Goal: Book appointment/travel/reservation

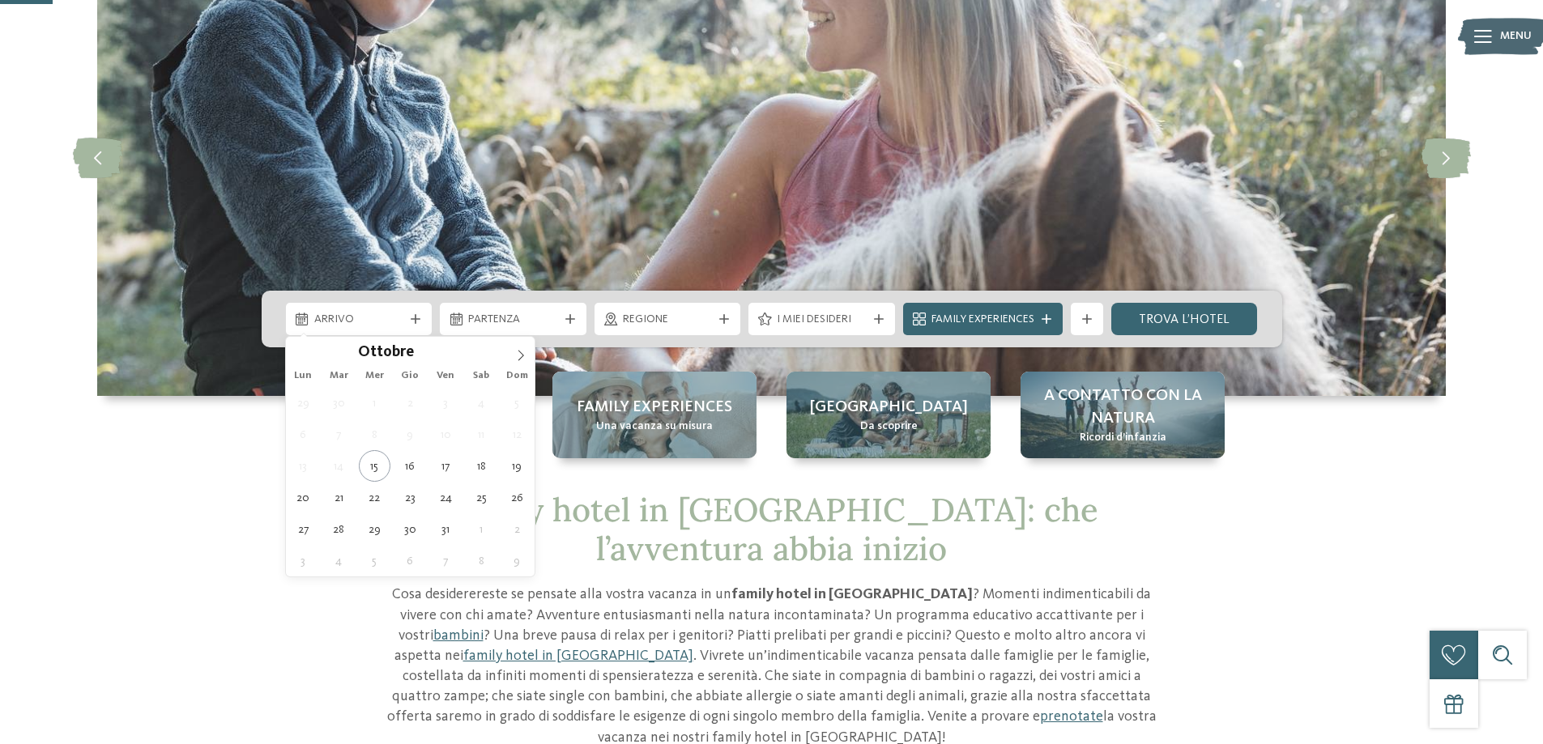
click at [394, 326] on span "Arrivo" at bounding box center [359, 320] width 90 height 16
click at [531, 355] on span at bounding box center [521, 351] width 28 height 28
click at [525, 355] on icon at bounding box center [520, 355] width 11 height 11
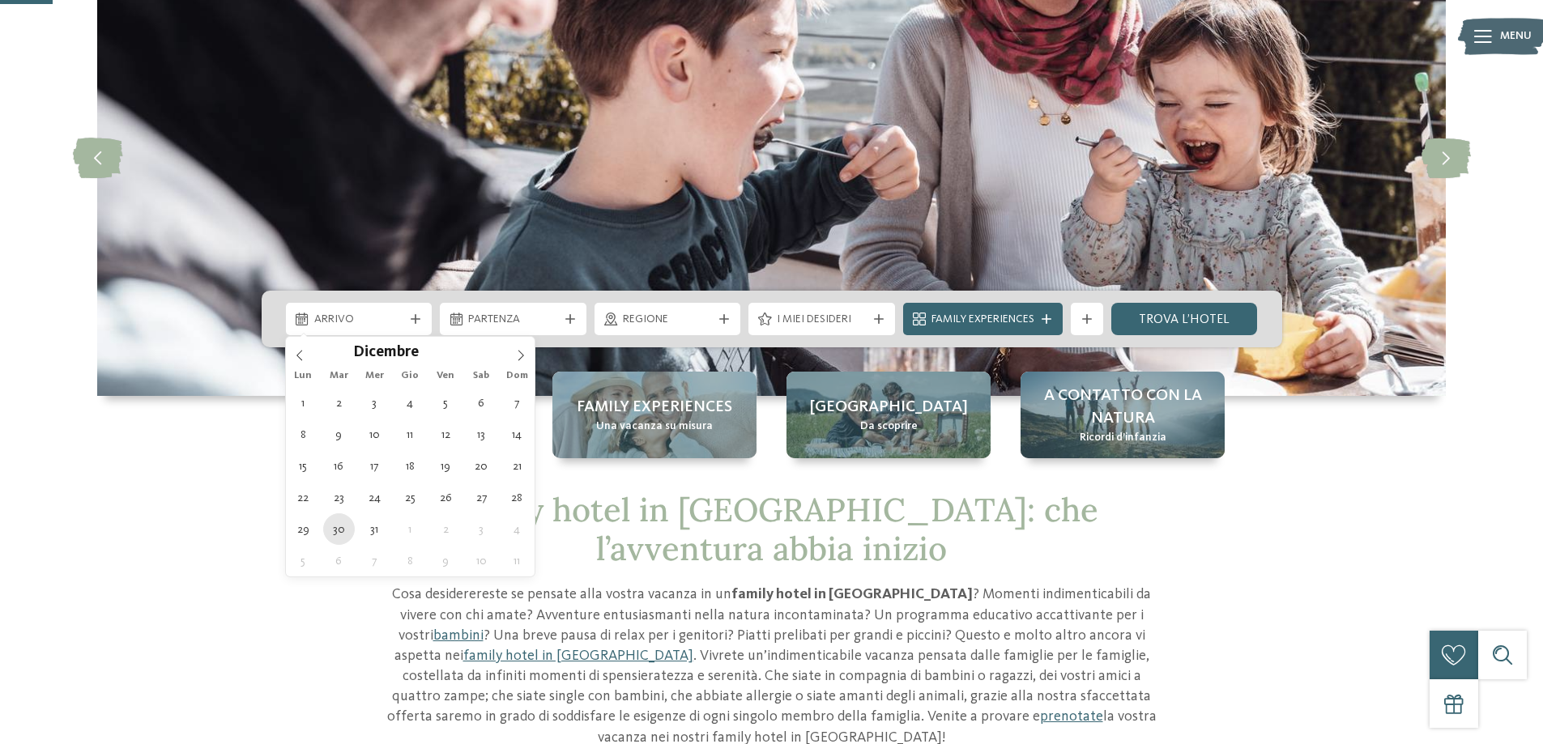
type div "30.12.2025"
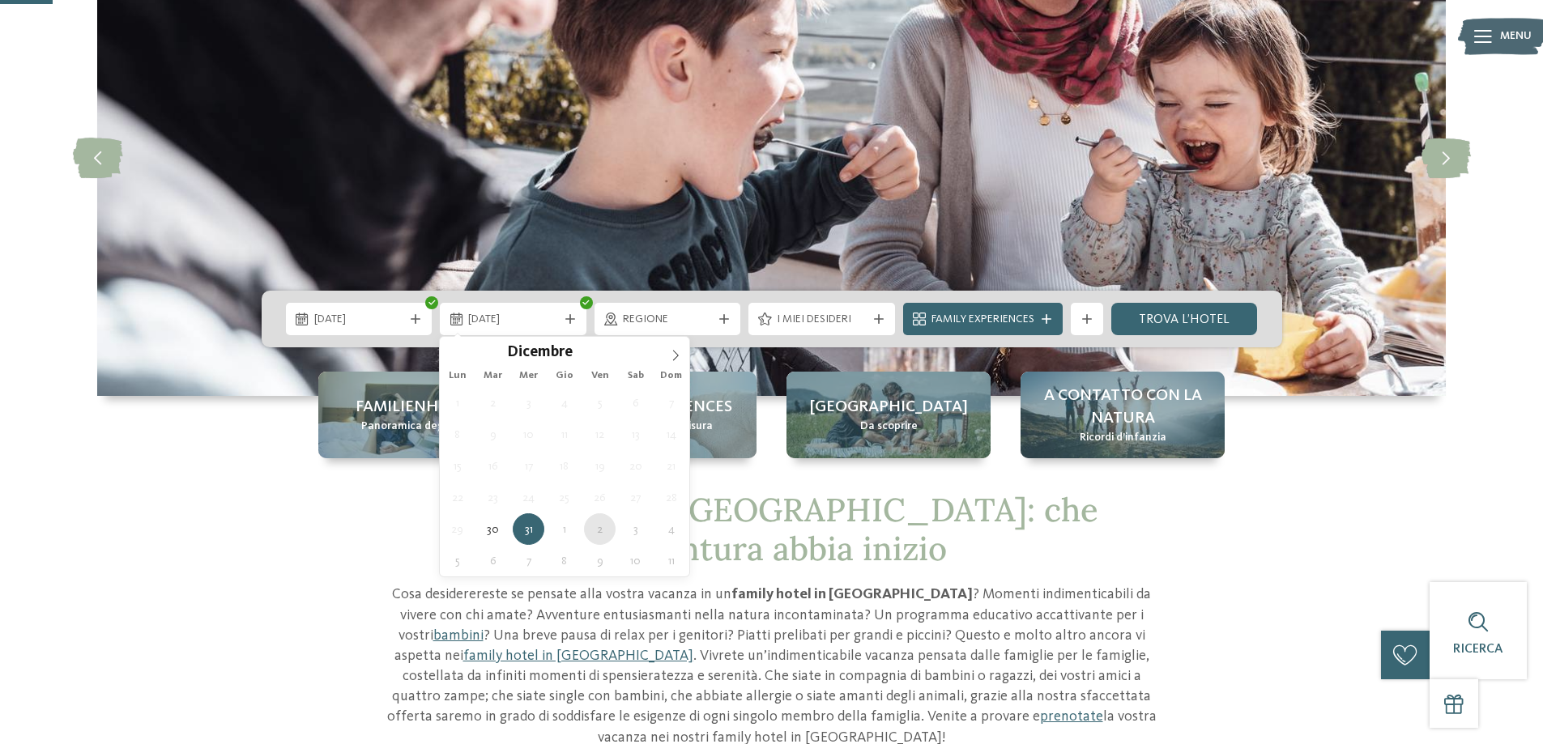
type div "02.01.2026"
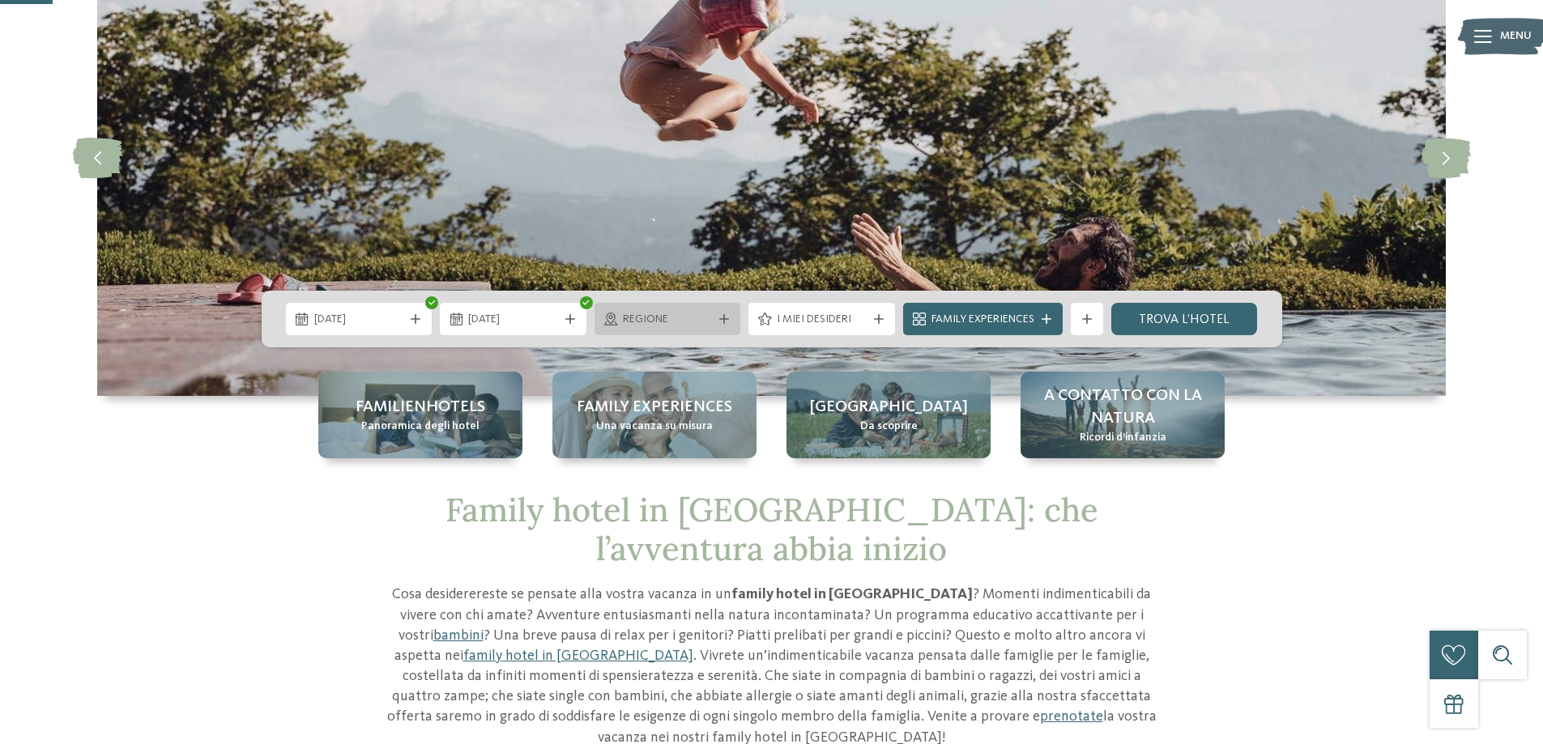
click at [725, 310] on div "Regione" at bounding box center [667, 319] width 147 height 32
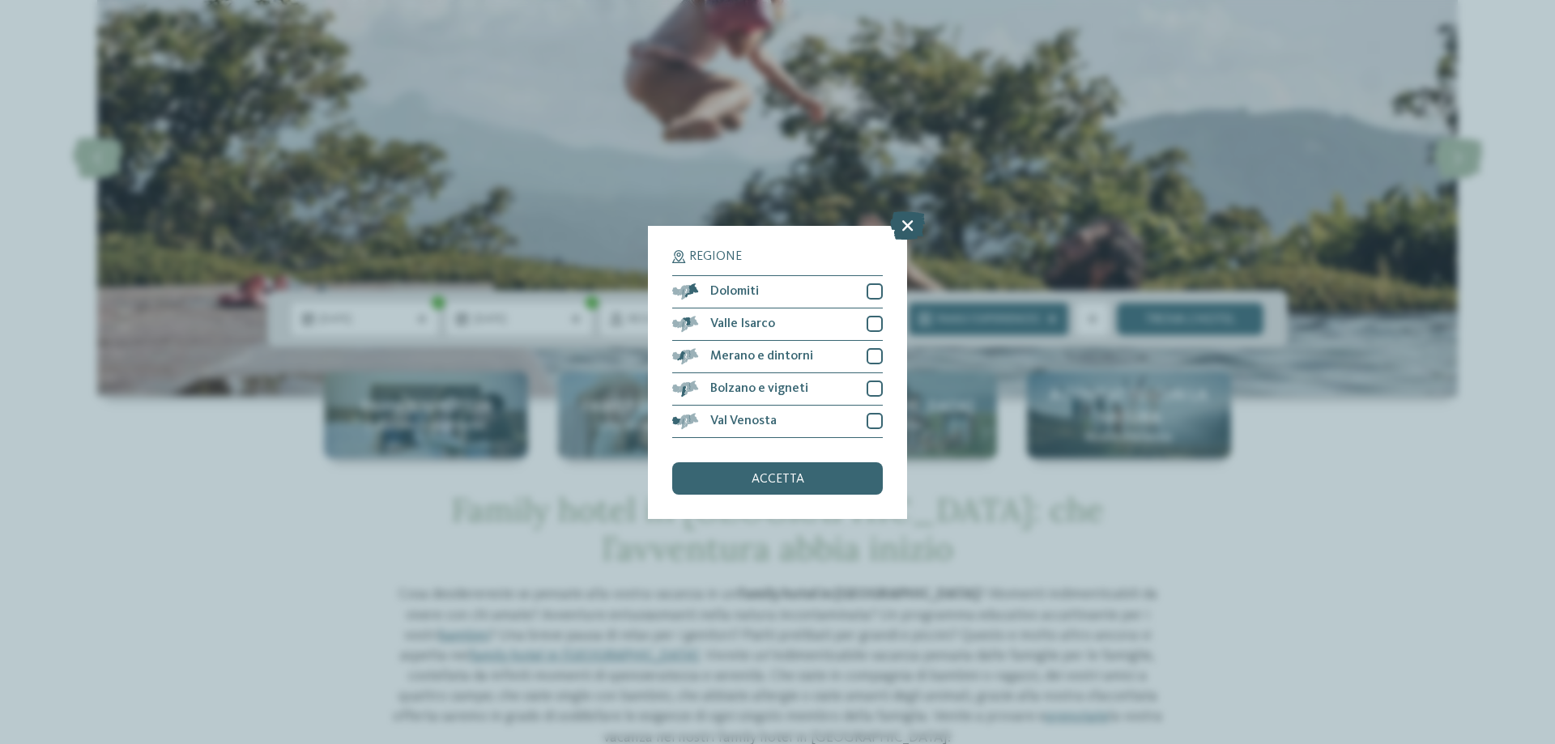
click at [904, 237] on icon at bounding box center [907, 225] width 35 height 28
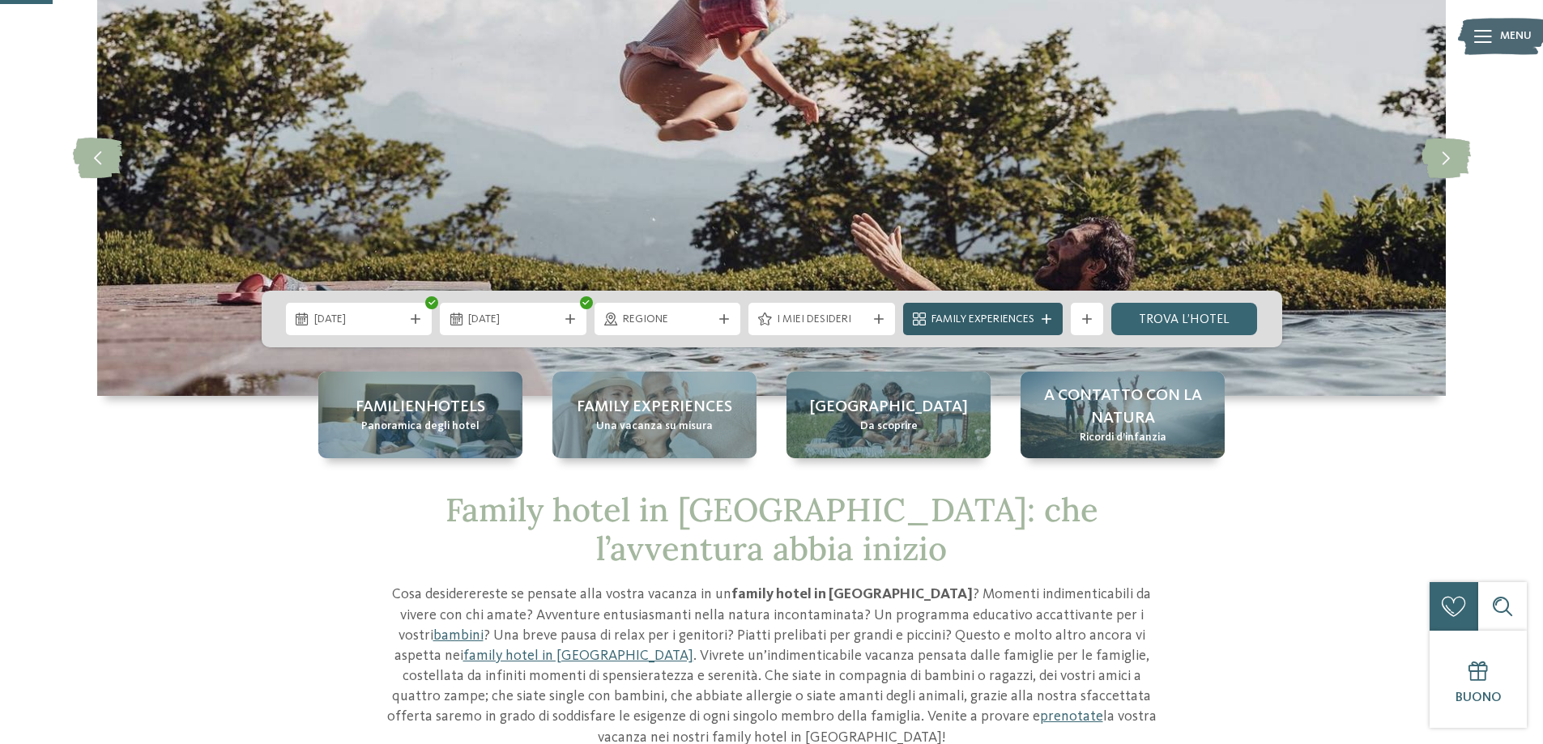
click at [1046, 323] on icon at bounding box center [1046, 319] width 10 height 10
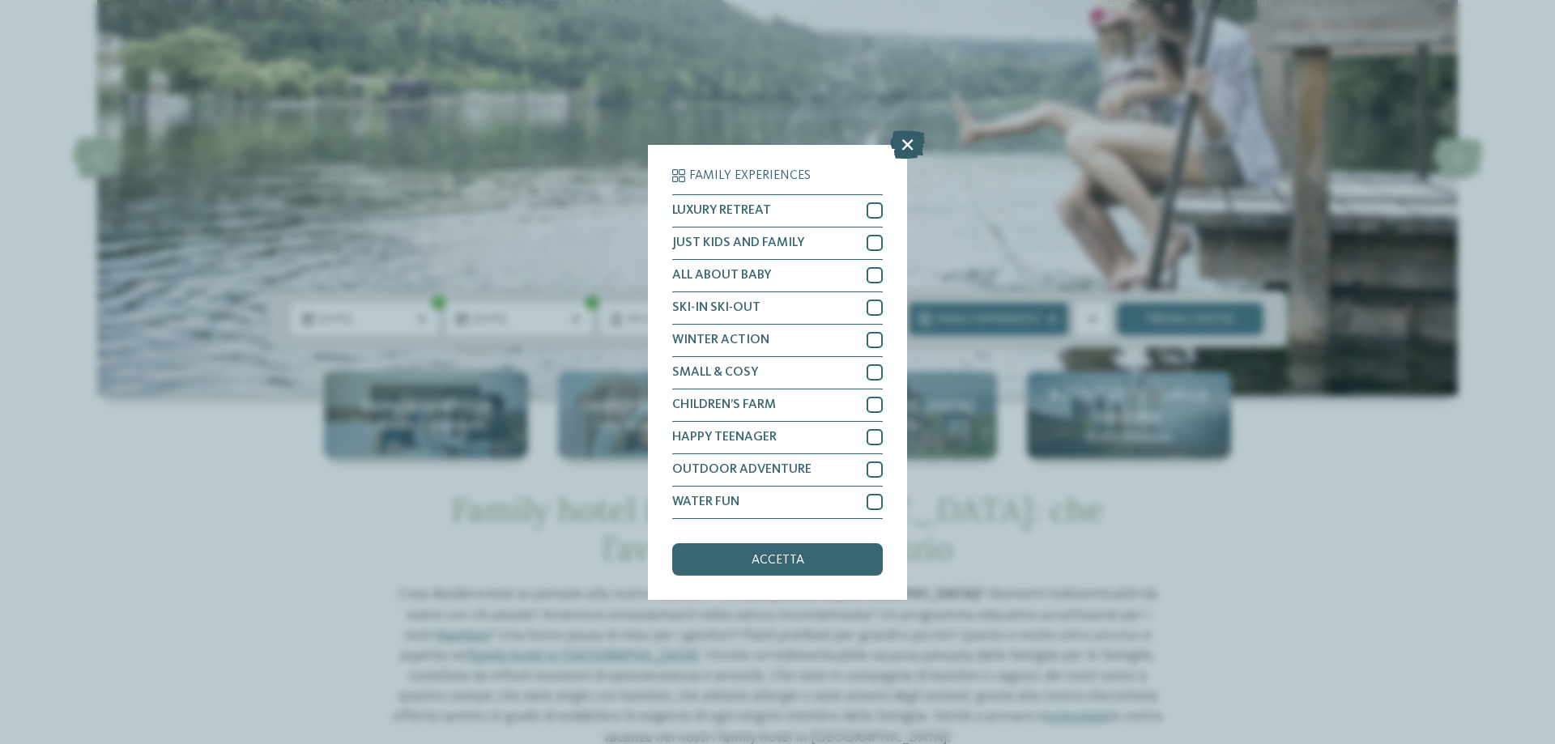
click at [901, 143] on icon at bounding box center [907, 144] width 35 height 28
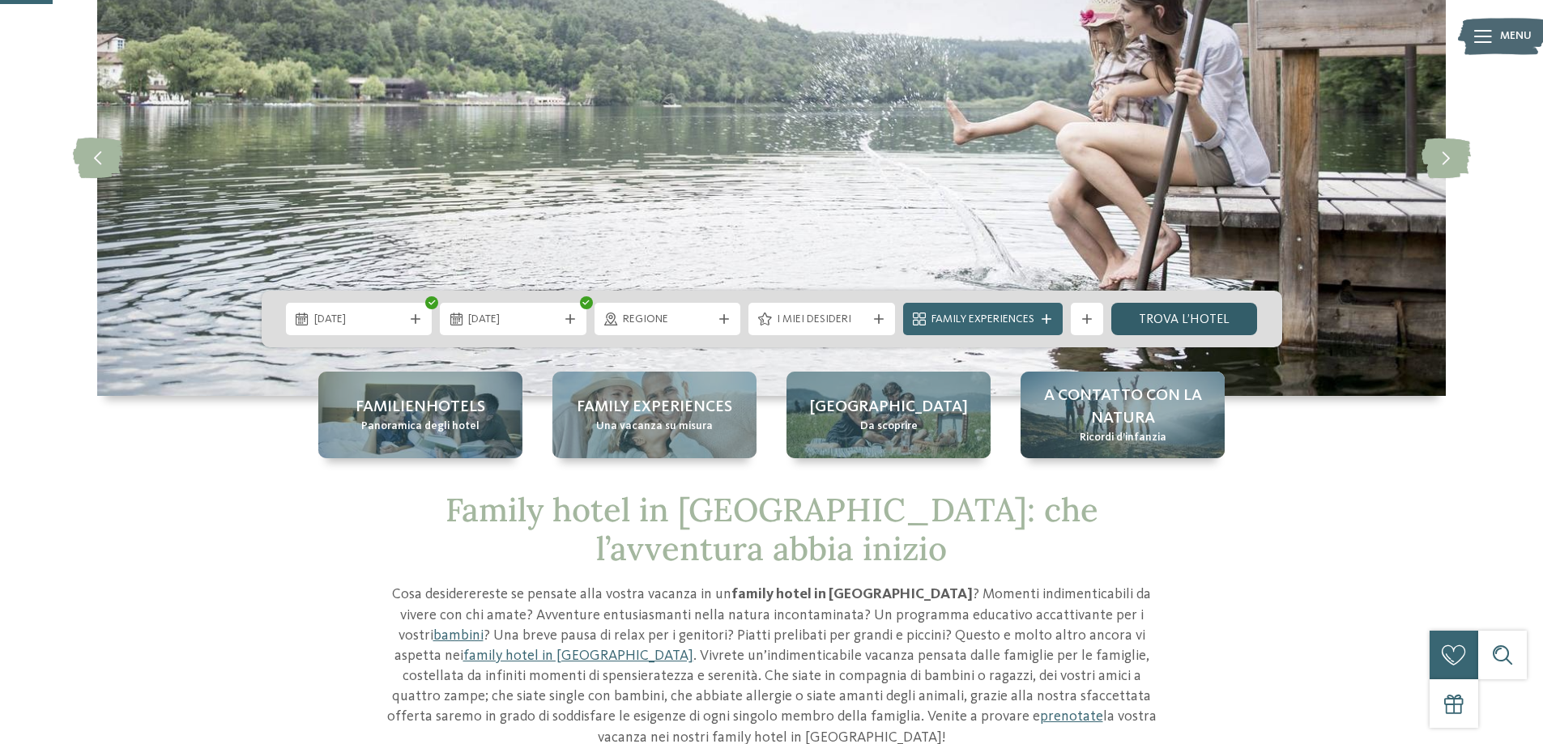
click at [1144, 325] on link "trova l’hotel" at bounding box center [1184, 319] width 147 height 32
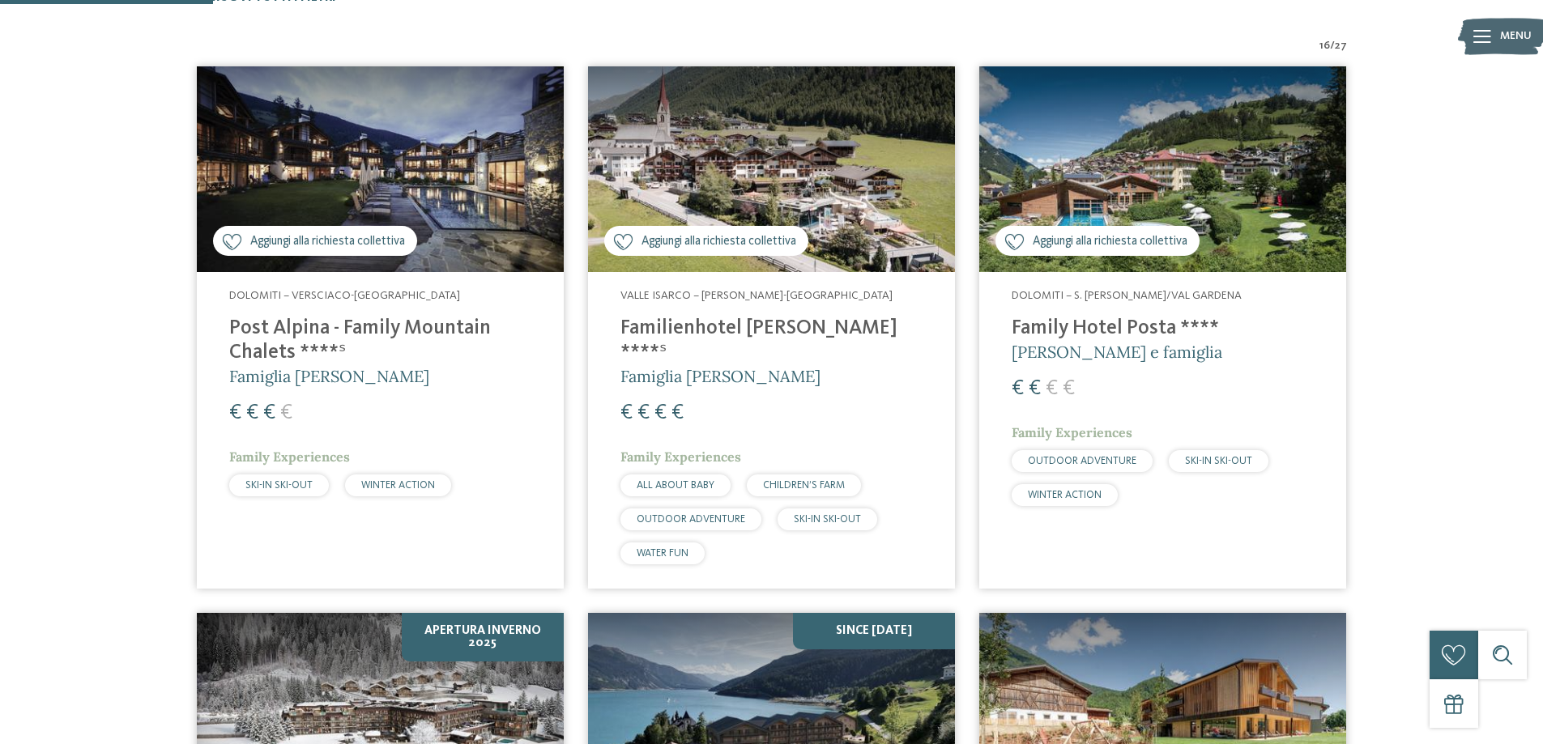
scroll to position [567, 0]
click at [1138, 229] on div "Aggiungi alla richiesta collettiva Aggiunto alla richiesta collettiva" at bounding box center [1097, 240] width 204 height 30
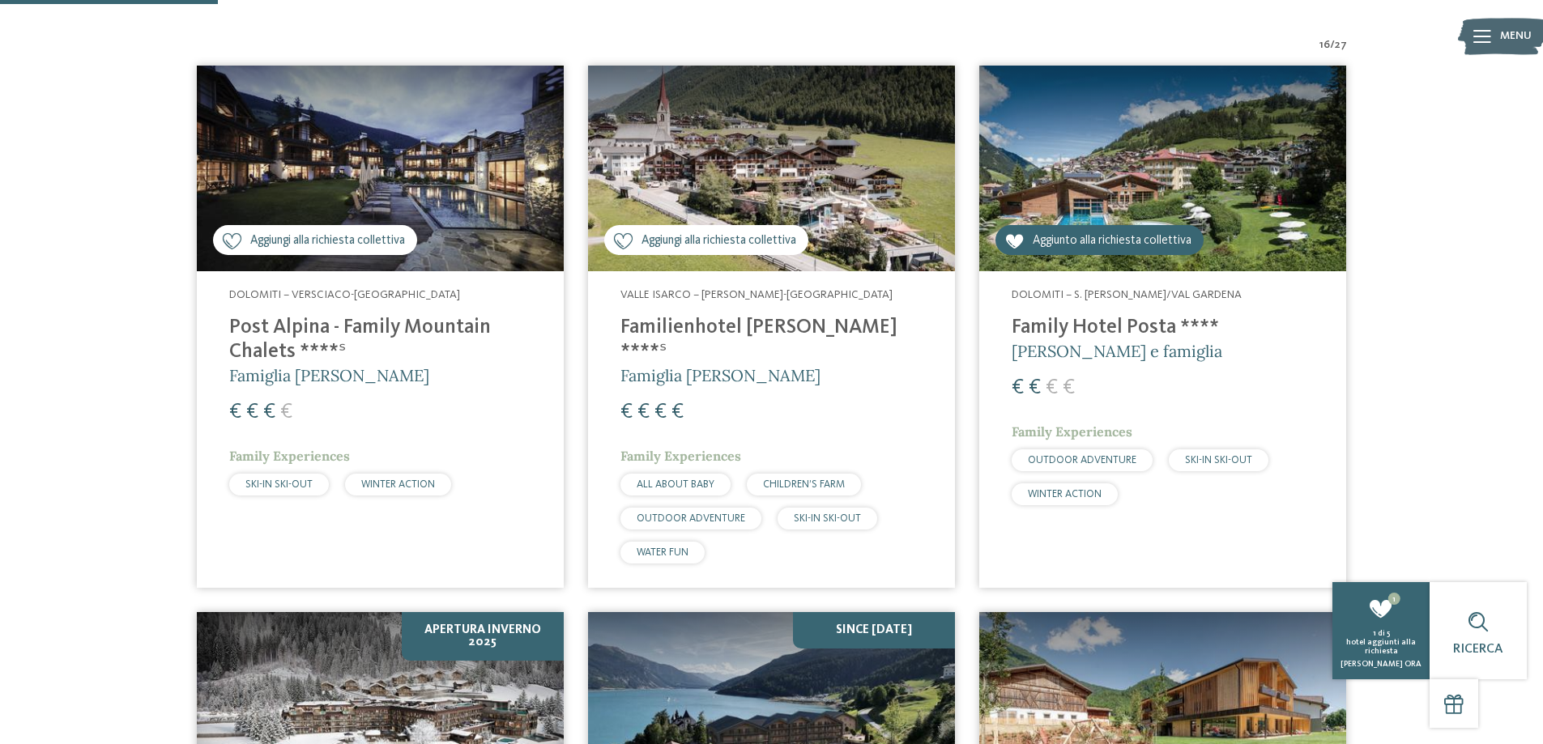
click at [1140, 229] on div "Aggiungi alla richiesta collettiva Aggiunto alla richiesta collettiva" at bounding box center [1099, 240] width 208 height 30
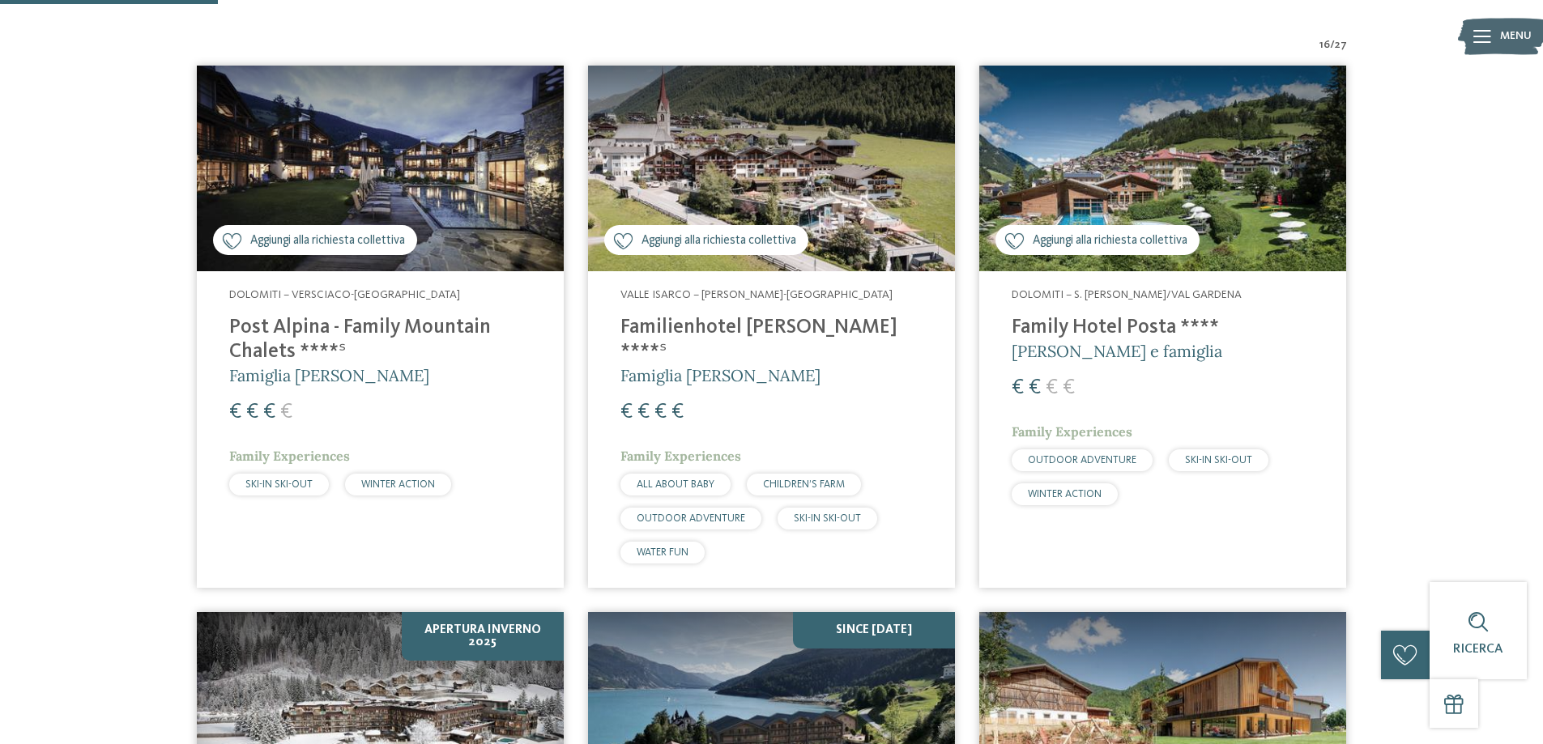
click at [1149, 165] on img at bounding box center [1162, 169] width 367 height 206
